Goal: Information Seeking & Learning: Learn about a topic

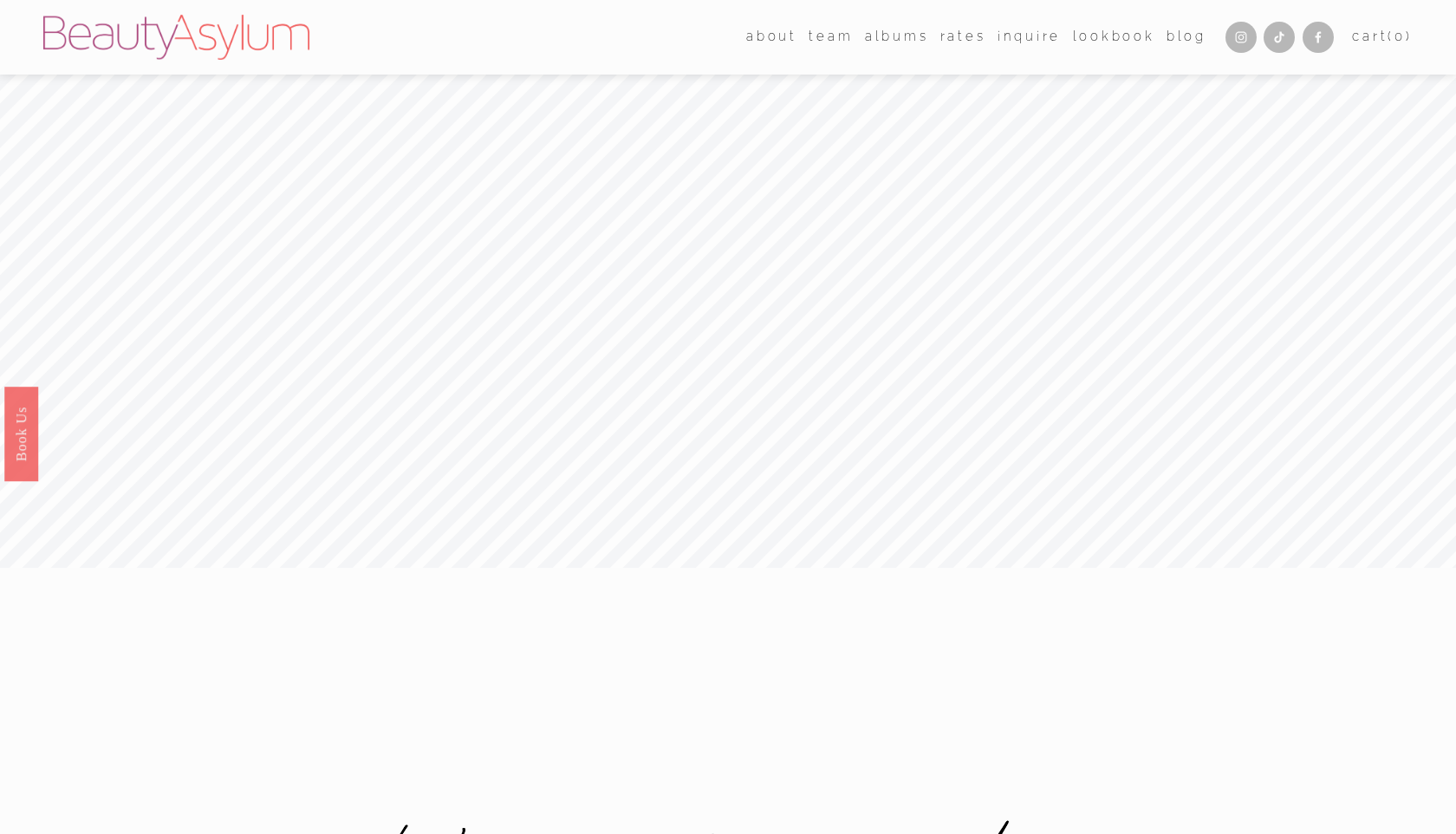
click at [706, 36] on link "Rates" at bounding box center [963, 37] width 46 height 26
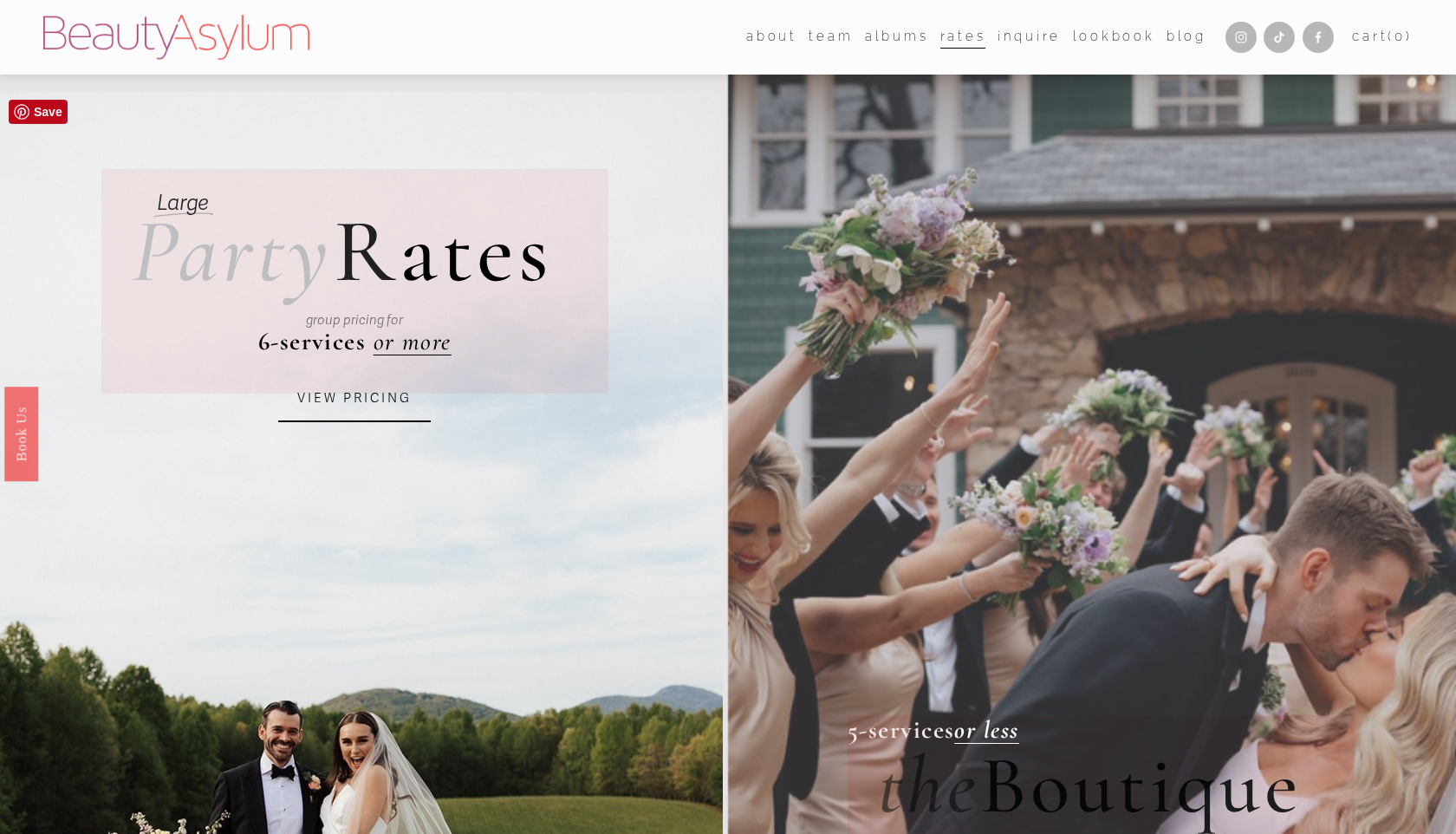
click at [388, 396] on link "VIEW PRICING" at bounding box center [354, 399] width 152 height 47
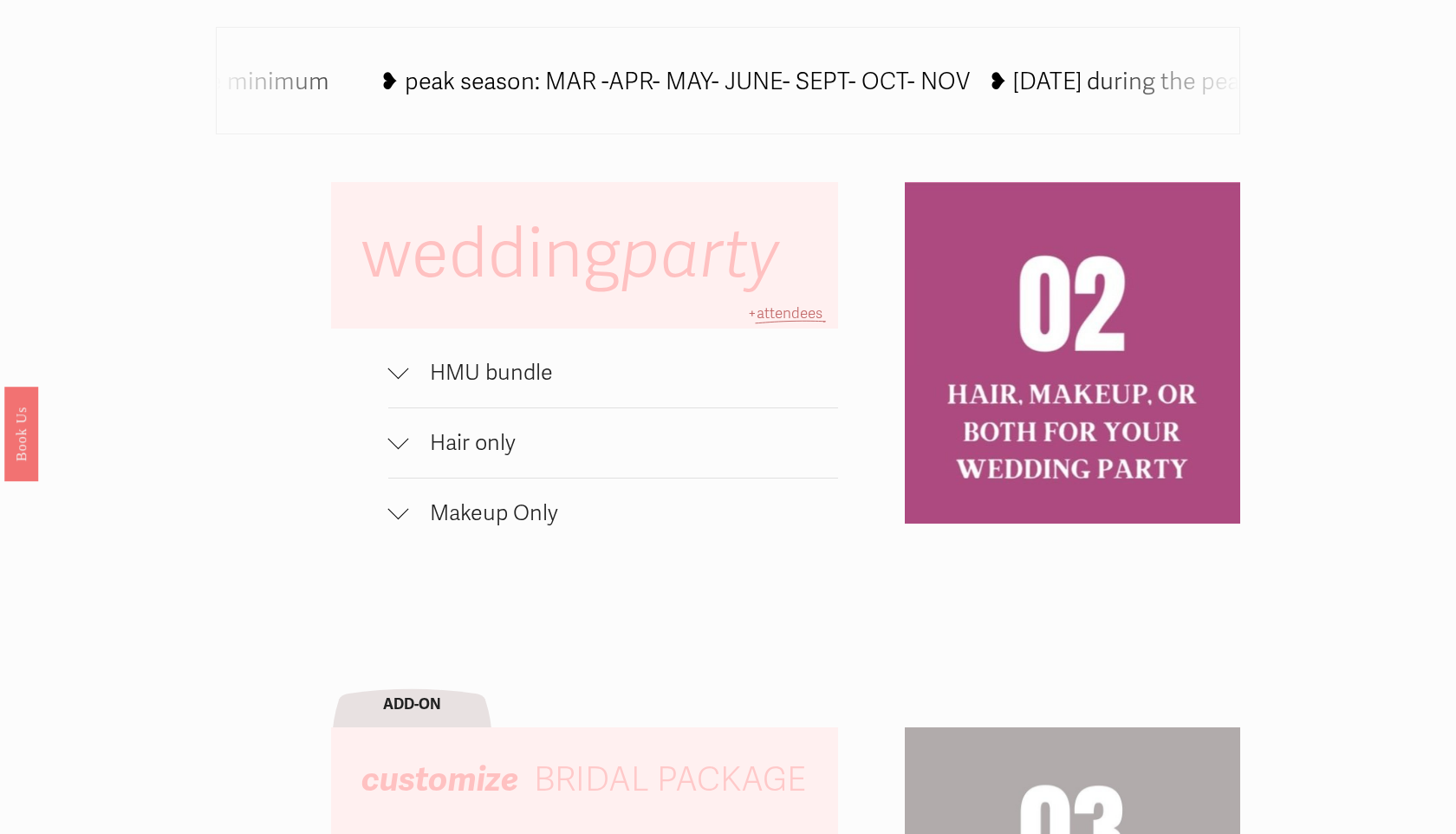
scroll to position [950, 0]
